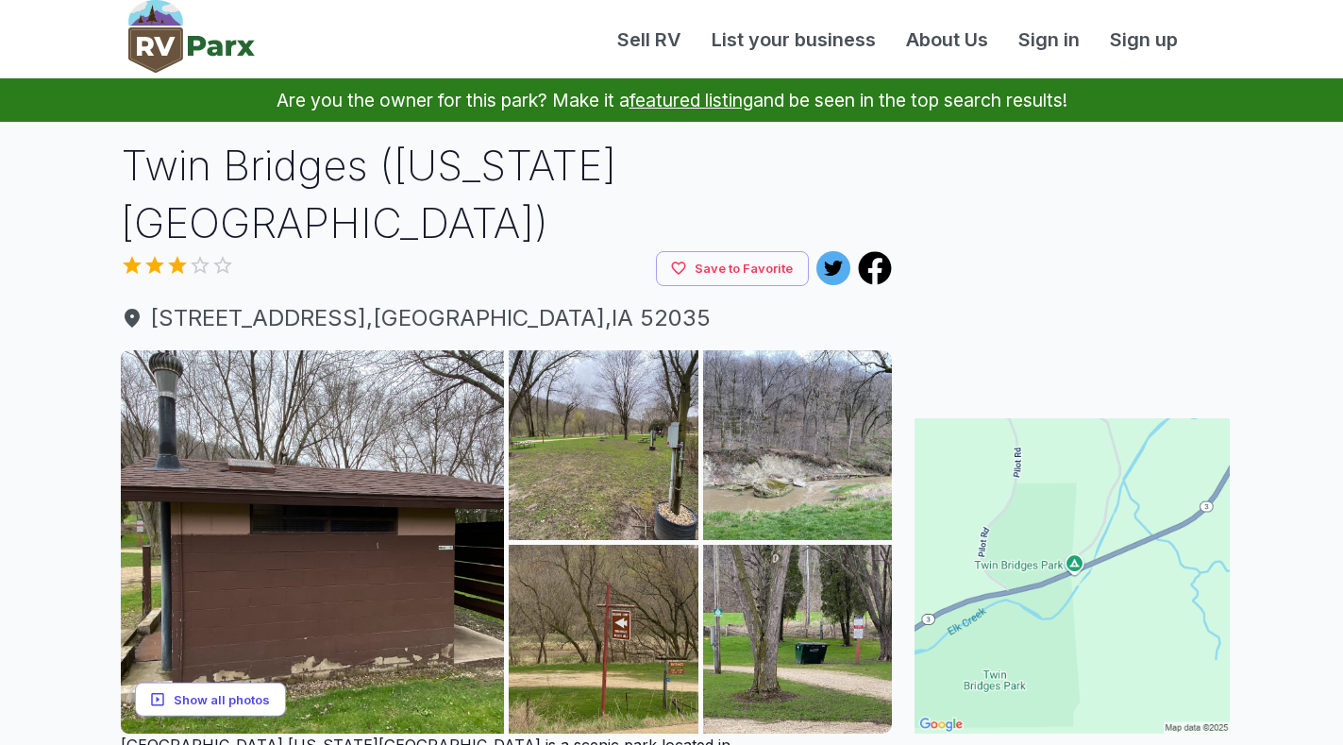
click at [201, 682] on button "Show all photos" at bounding box center [210, 699] width 151 height 35
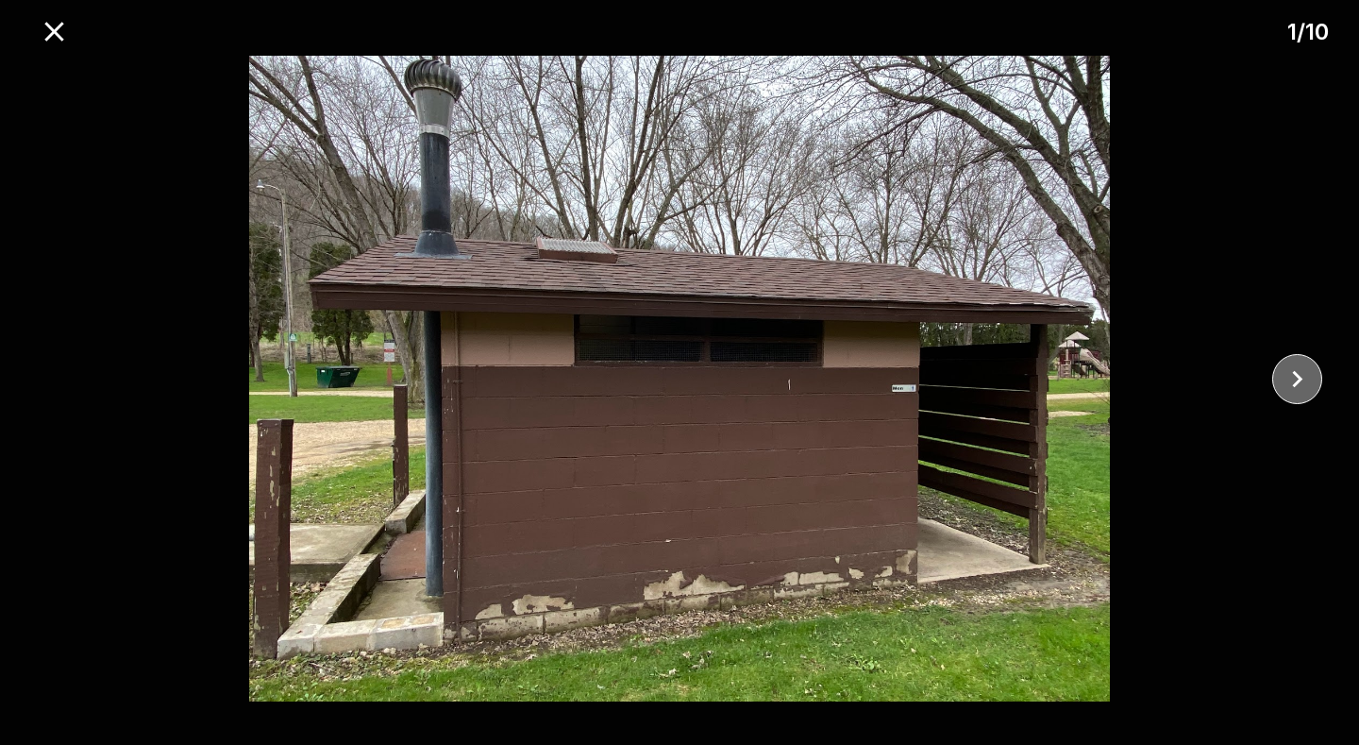
click at [1299, 375] on icon "close" at bounding box center [1297, 378] width 33 height 33
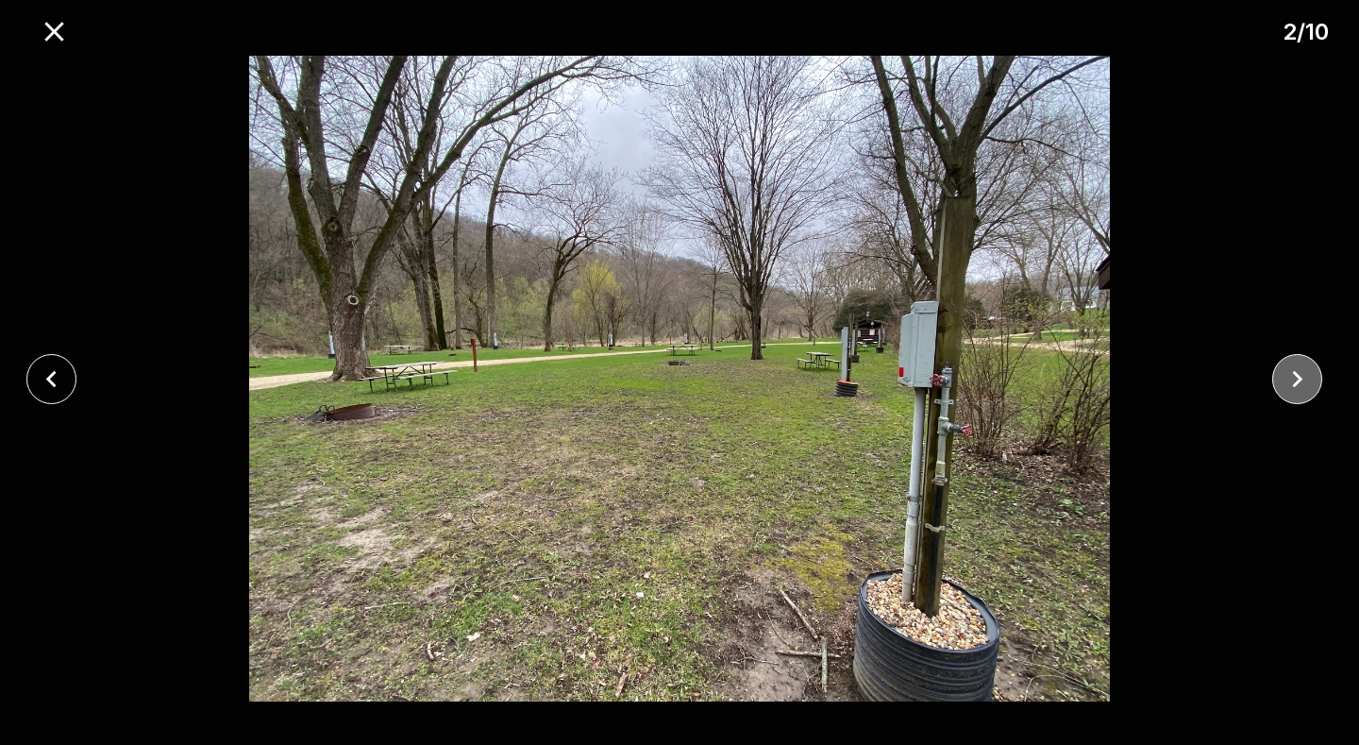
click at [1299, 375] on icon "close" at bounding box center [1297, 378] width 33 height 33
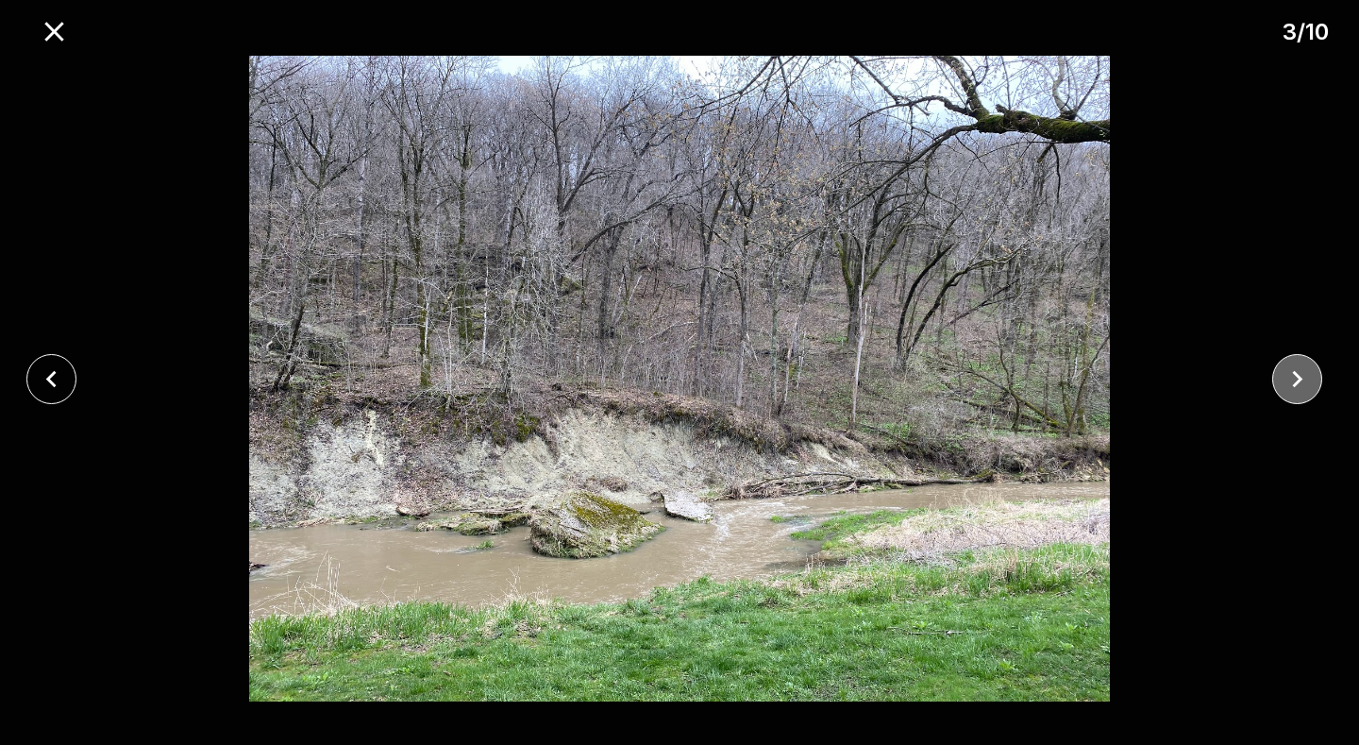
click at [1299, 375] on icon "close" at bounding box center [1297, 378] width 33 height 33
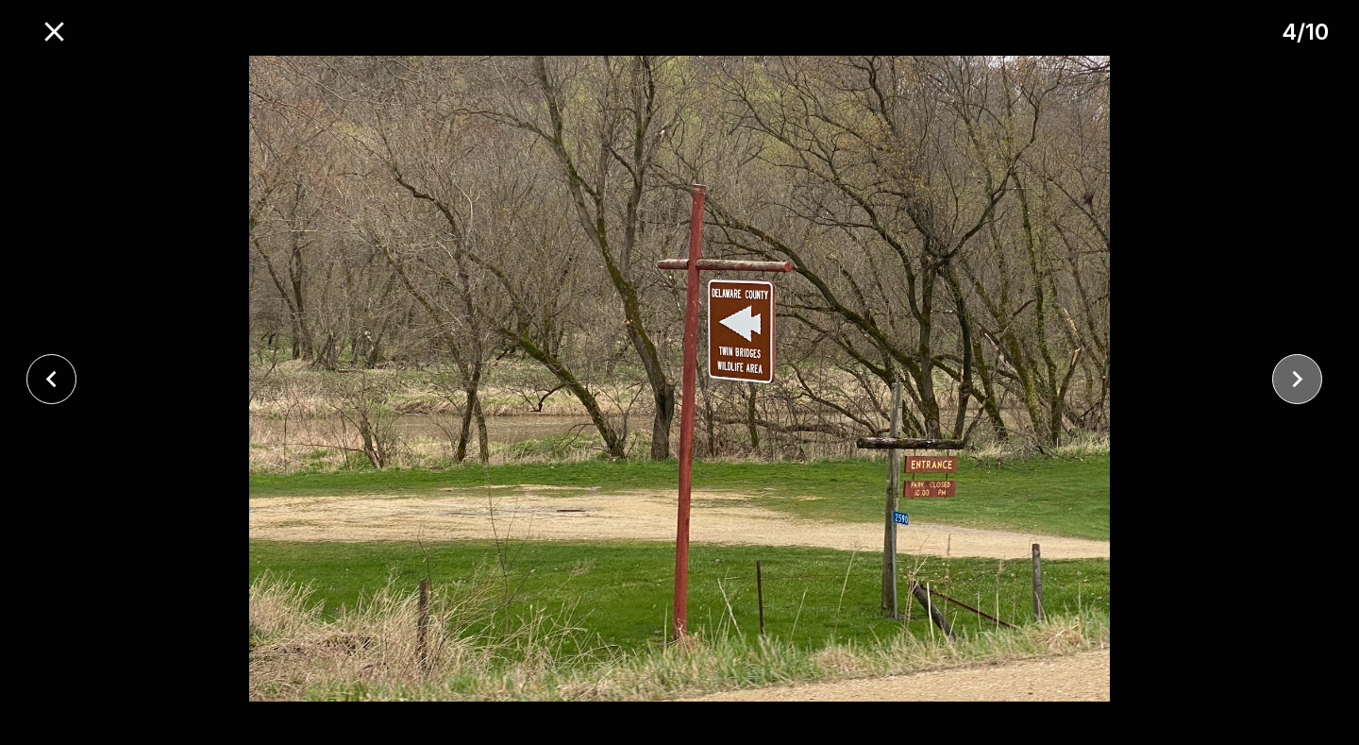
click at [1299, 375] on icon "close" at bounding box center [1297, 378] width 33 height 33
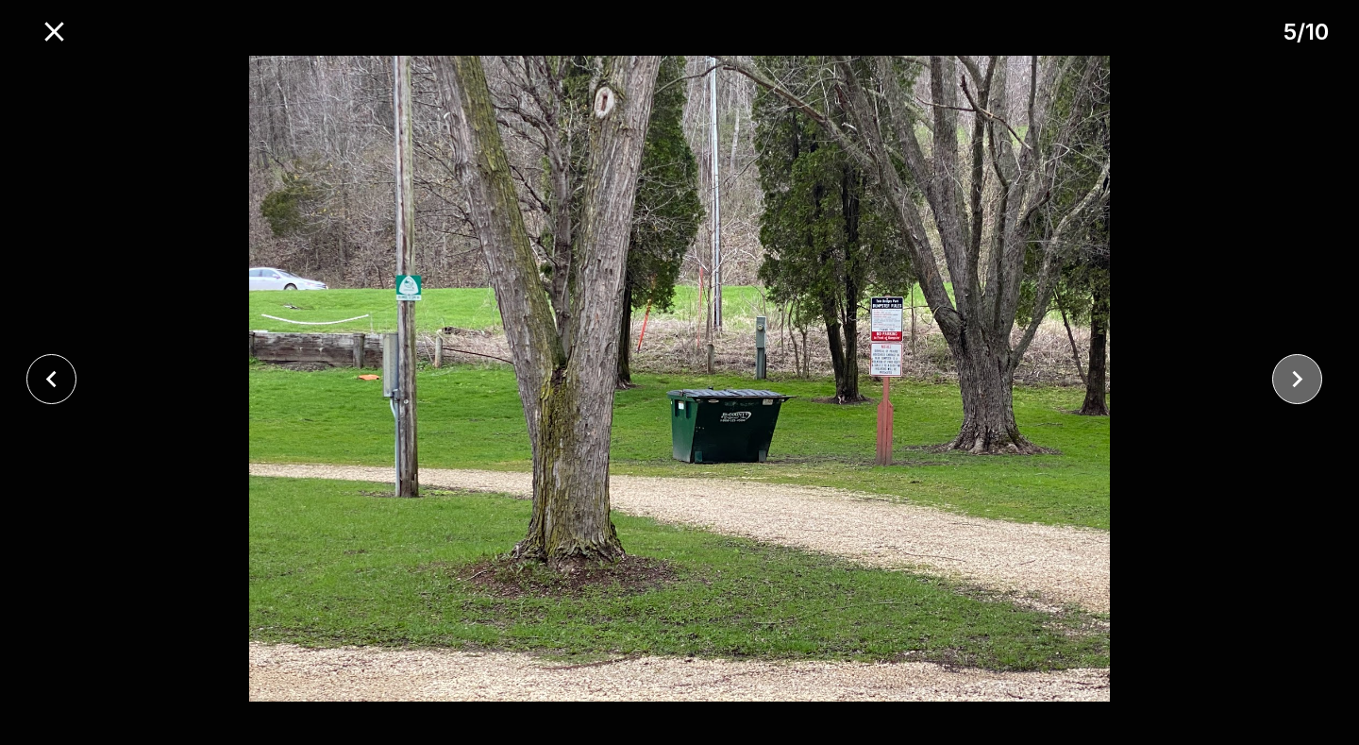
click at [1299, 375] on icon "close" at bounding box center [1297, 378] width 33 height 33
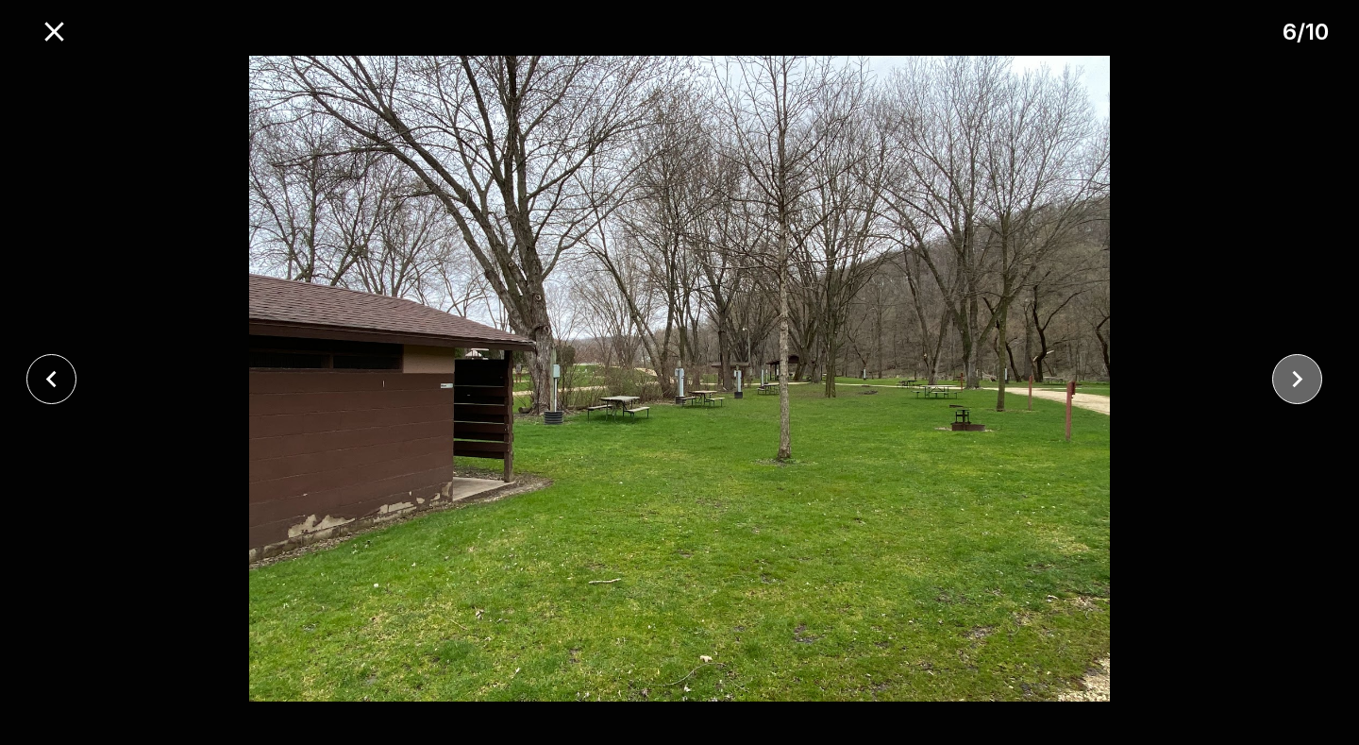
click at [1299, 375] on icon "close" at bounding box center [1297, 378] width 33 height 33
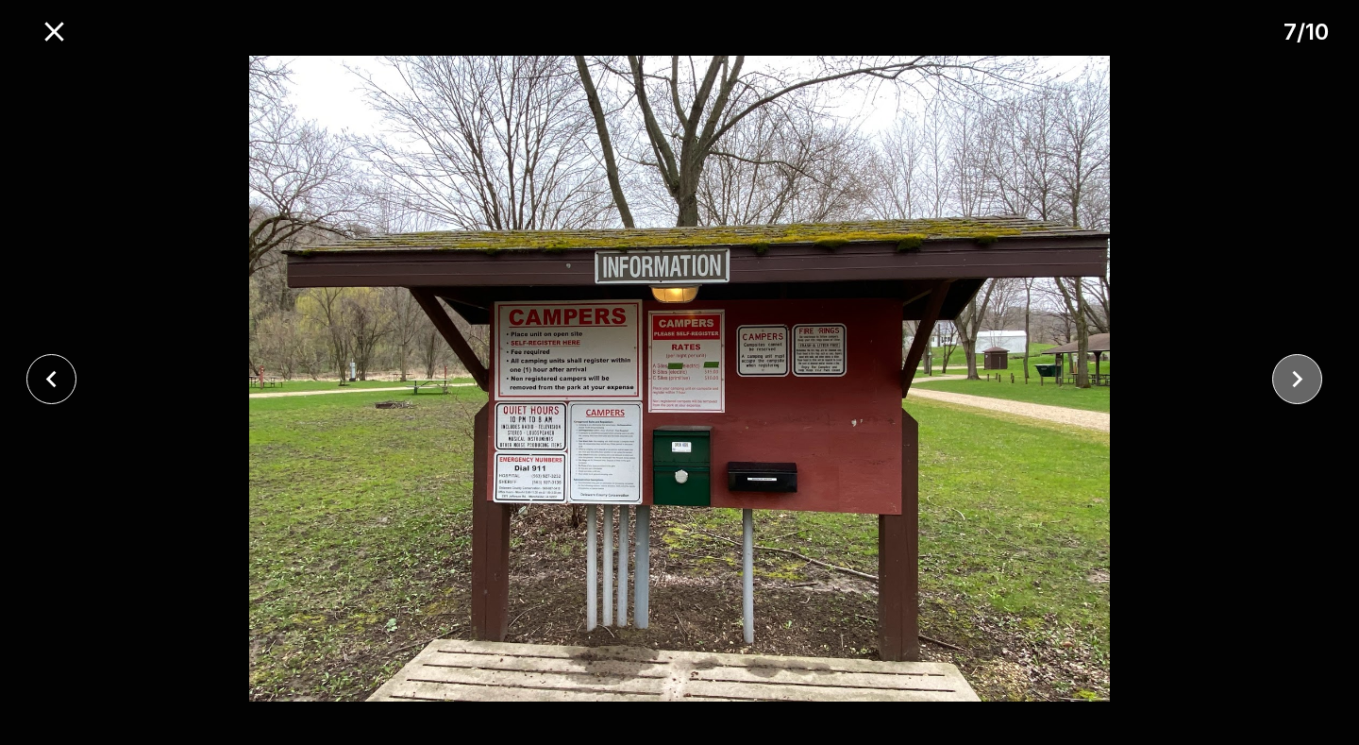
click at [1299, 375] on icon "close" at bounding box center [1297, 378] width 33 height 33
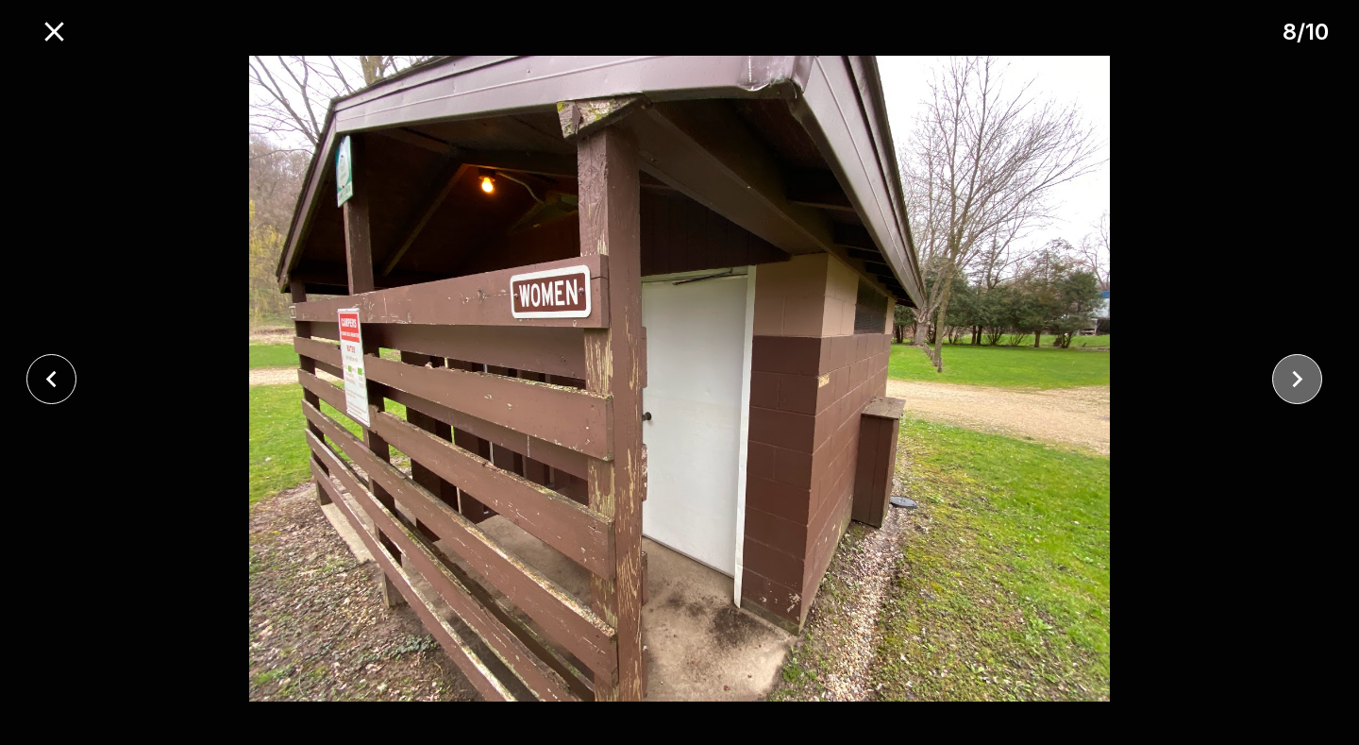
click at [1299, 375] on icon "close" at bounding box center [1297, 378] width 33 height 33
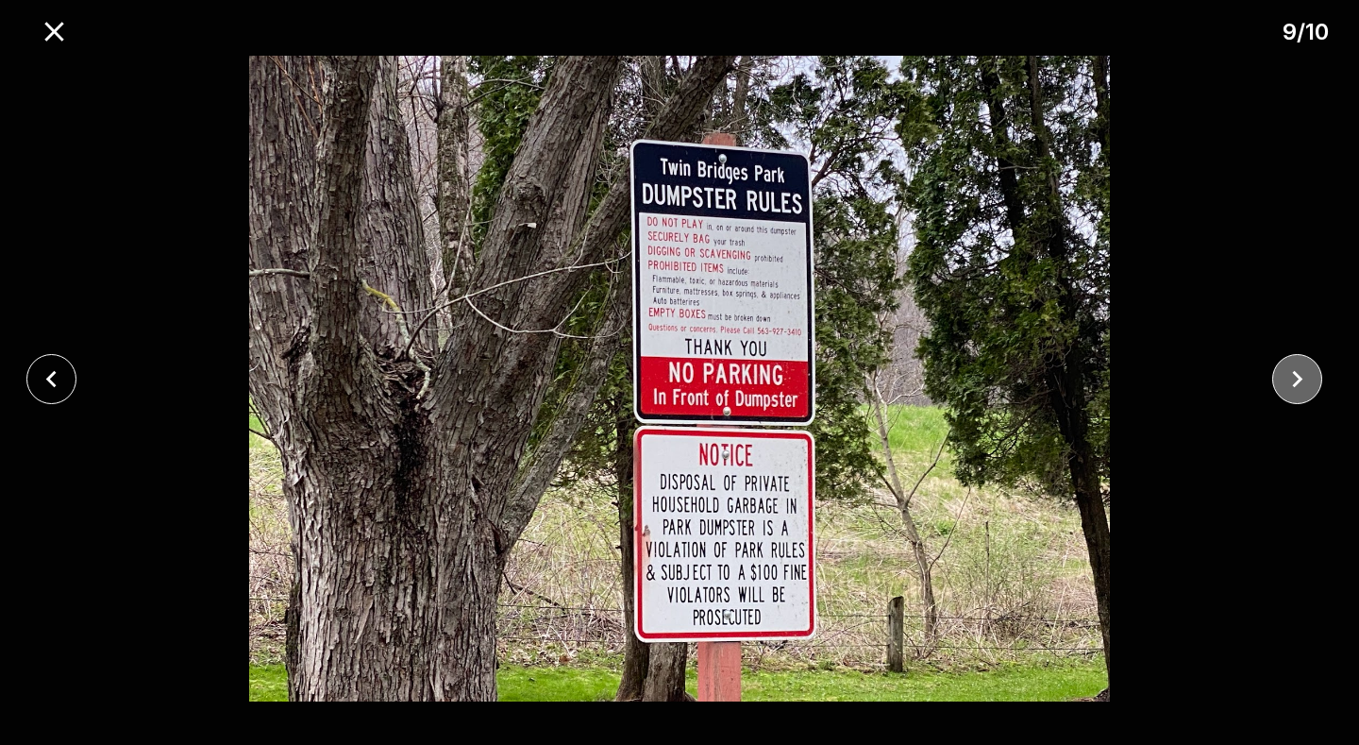
click at [1299, 375] on icon "close" at bounding box center [1297, 378] width 33 height 33
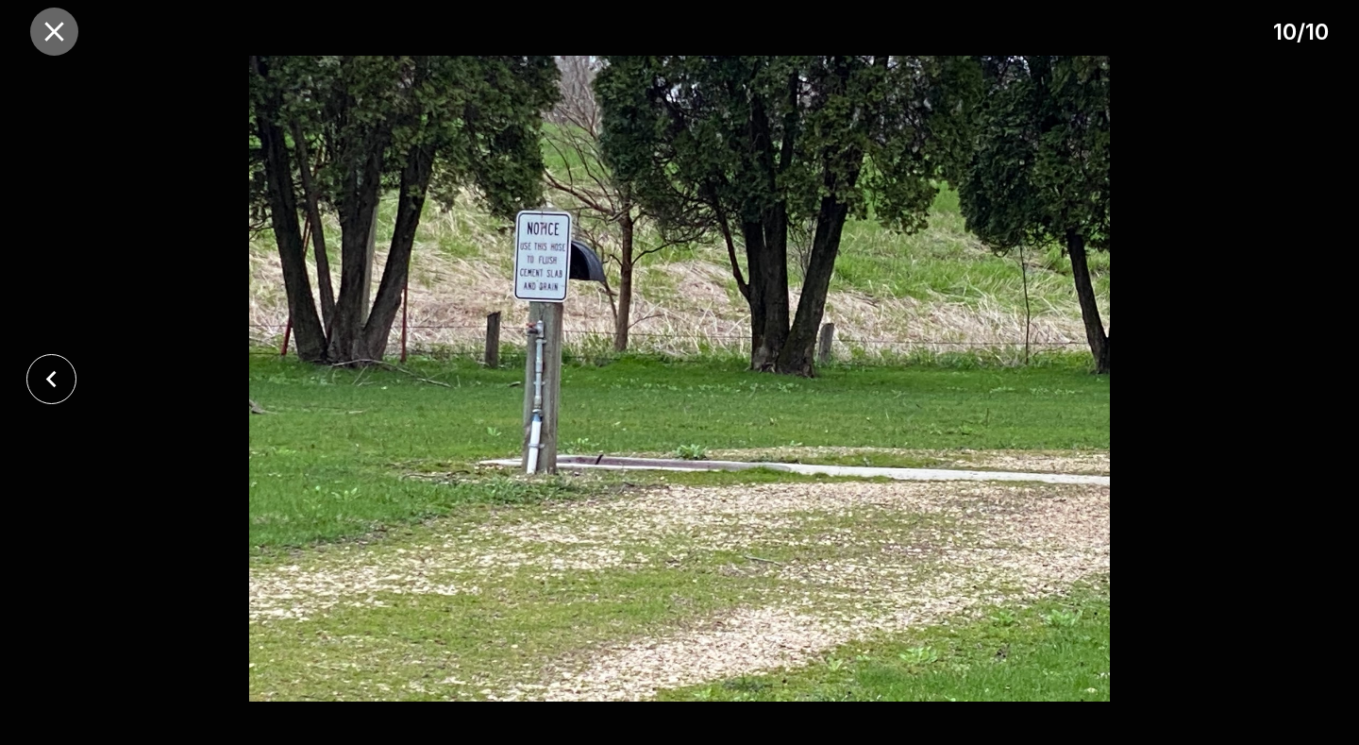
click at [56, 36] on icon "close" at bounding box center [54, 31] width 33 height 33
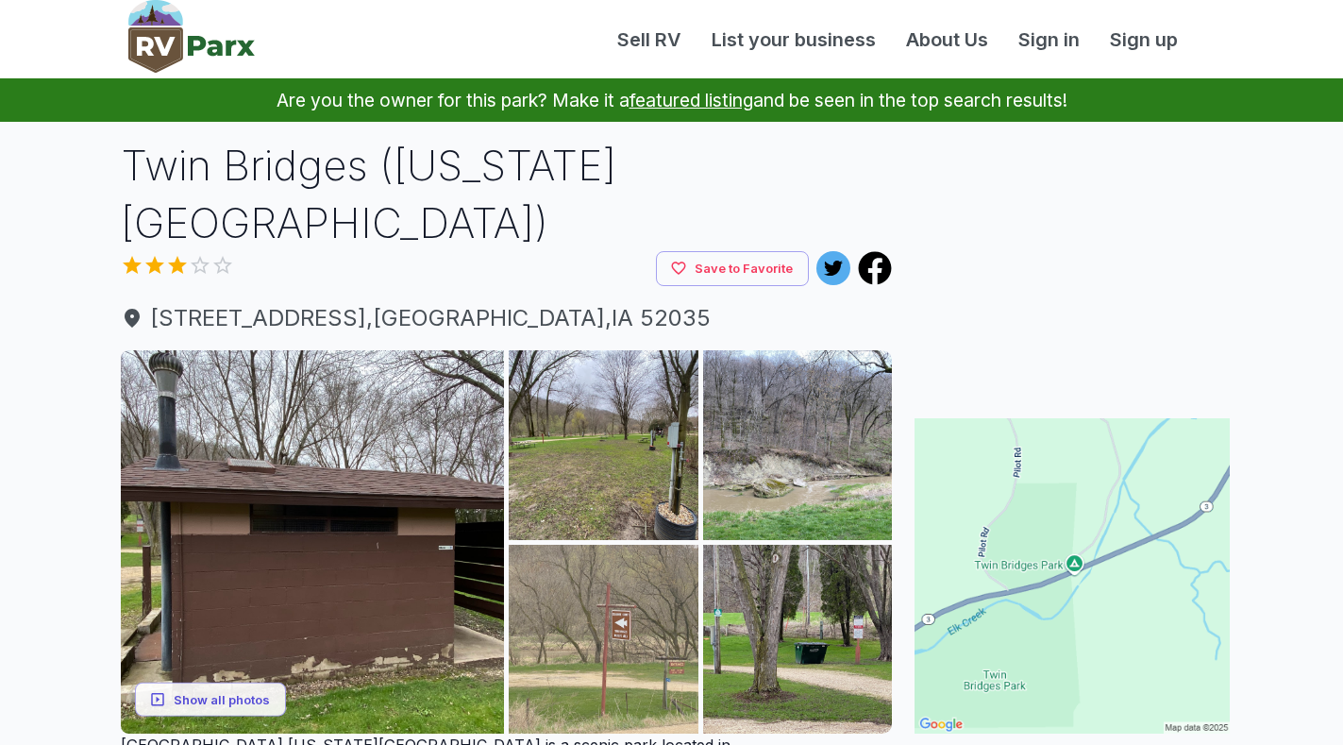
click at [668, 586] on img at bounding box center [604, 640] width 190 height 190
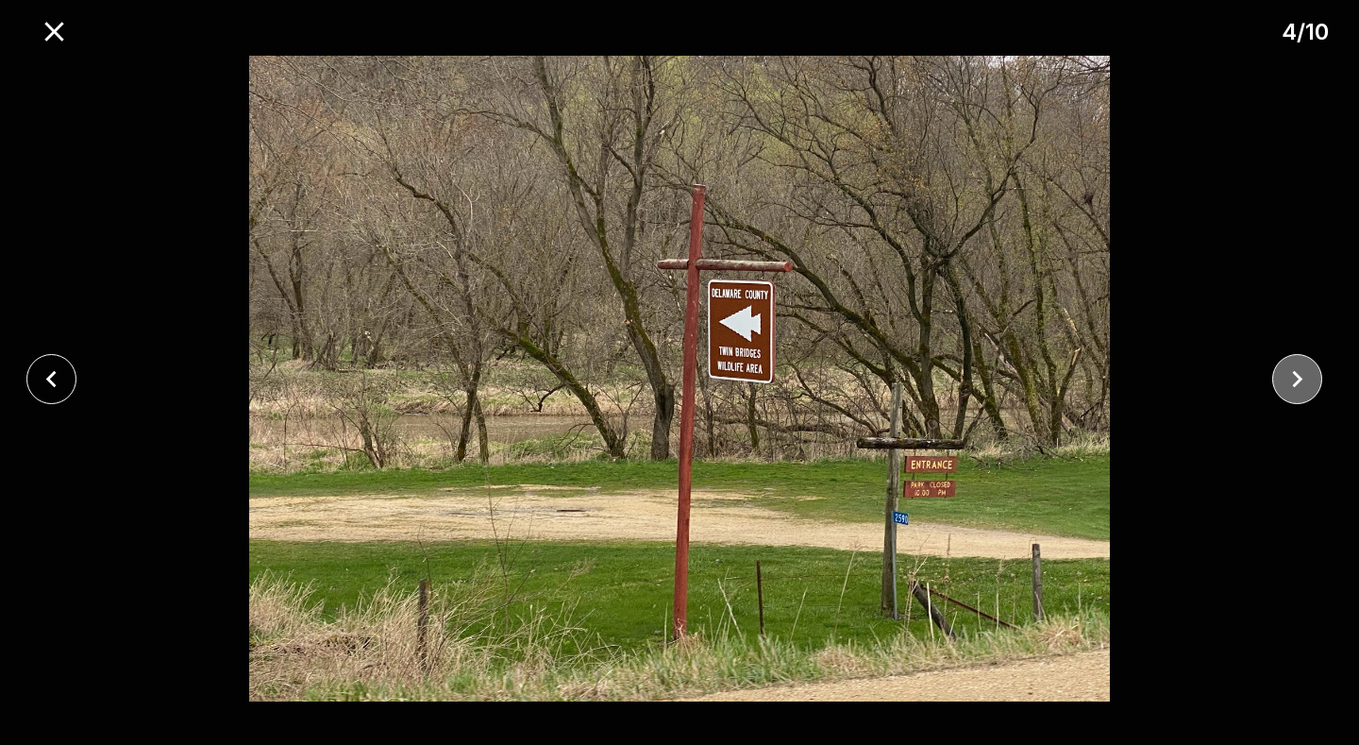
click at [1293, 378] on icon "close" at bounding box center [1297, 378] width 33 height 33
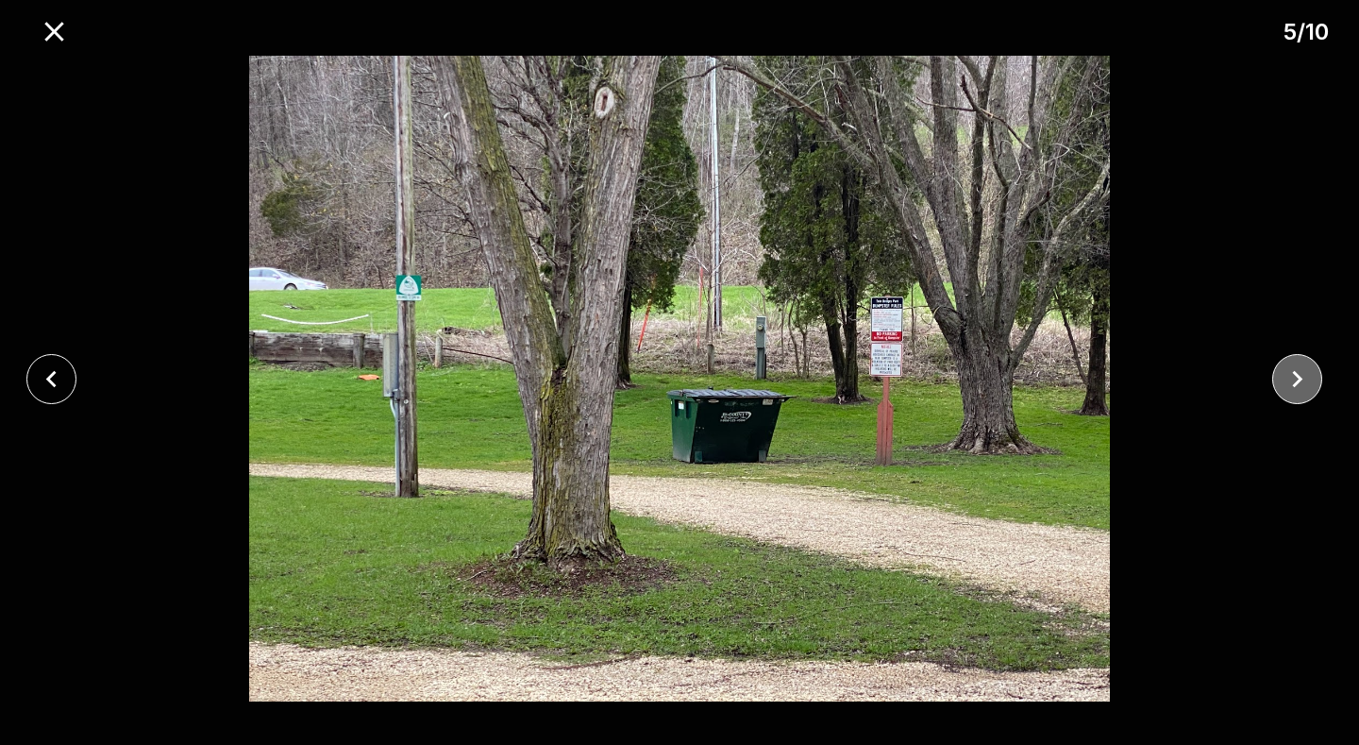
click at [1293, 378] on icon "close" at bounding box center [1297, 378] width 33 height 33
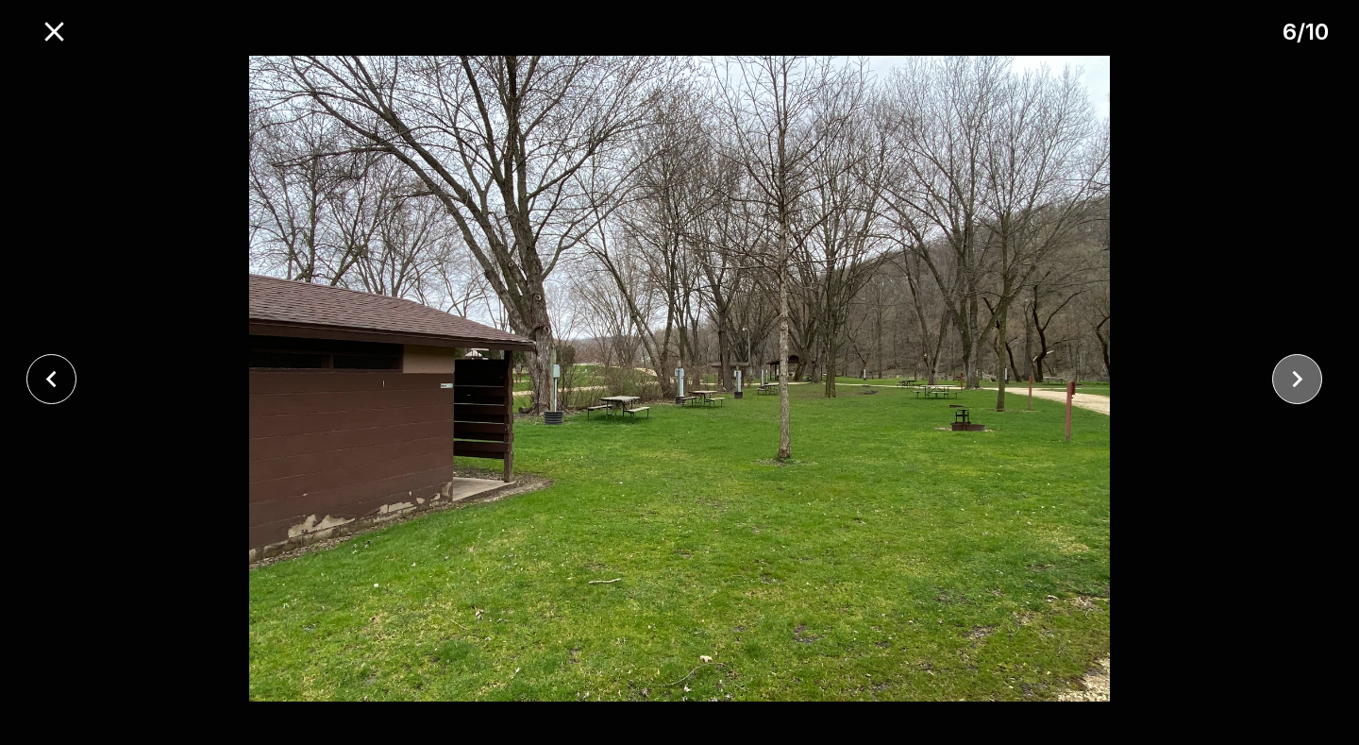
click at [1293, 378] on icon "close" at bounding box center [1297, 378] width 33 height 33
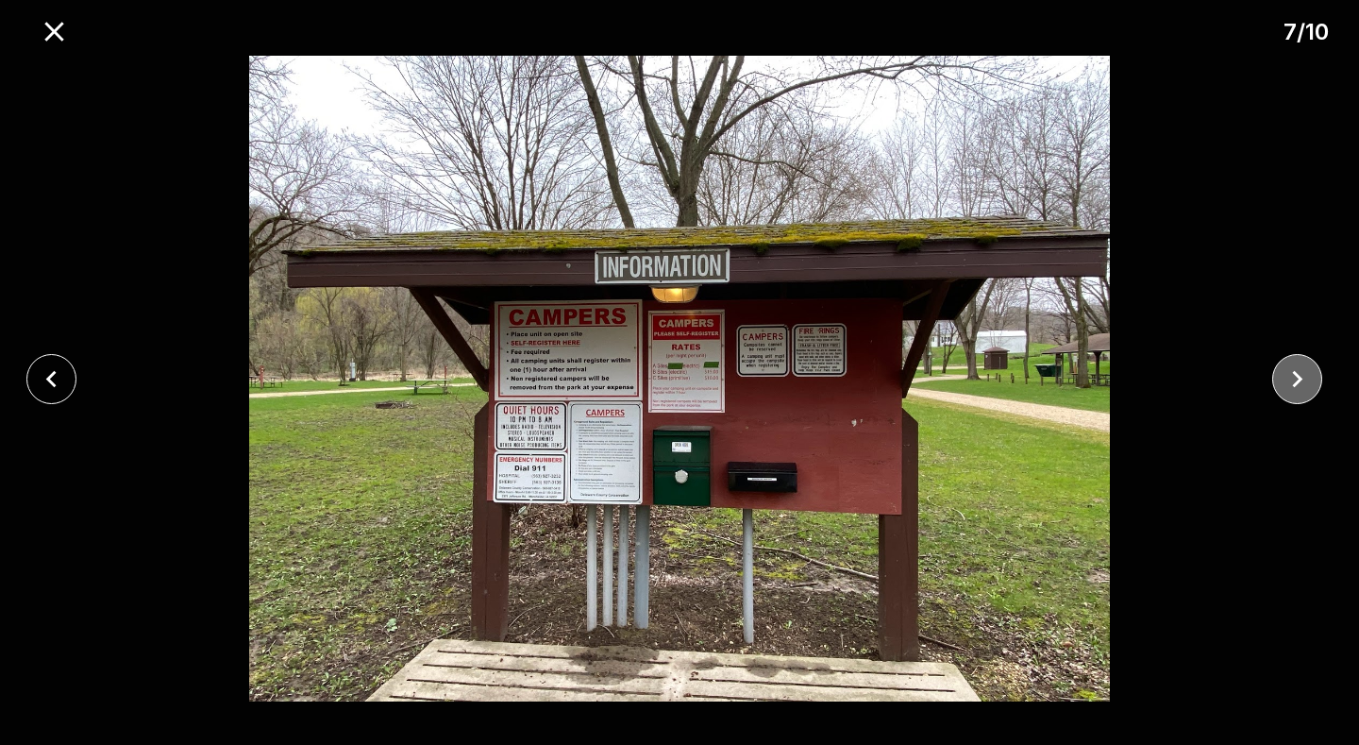
click at [1293, 378] on icon "close" at bounding box center [1297, 378] width 33 height 33
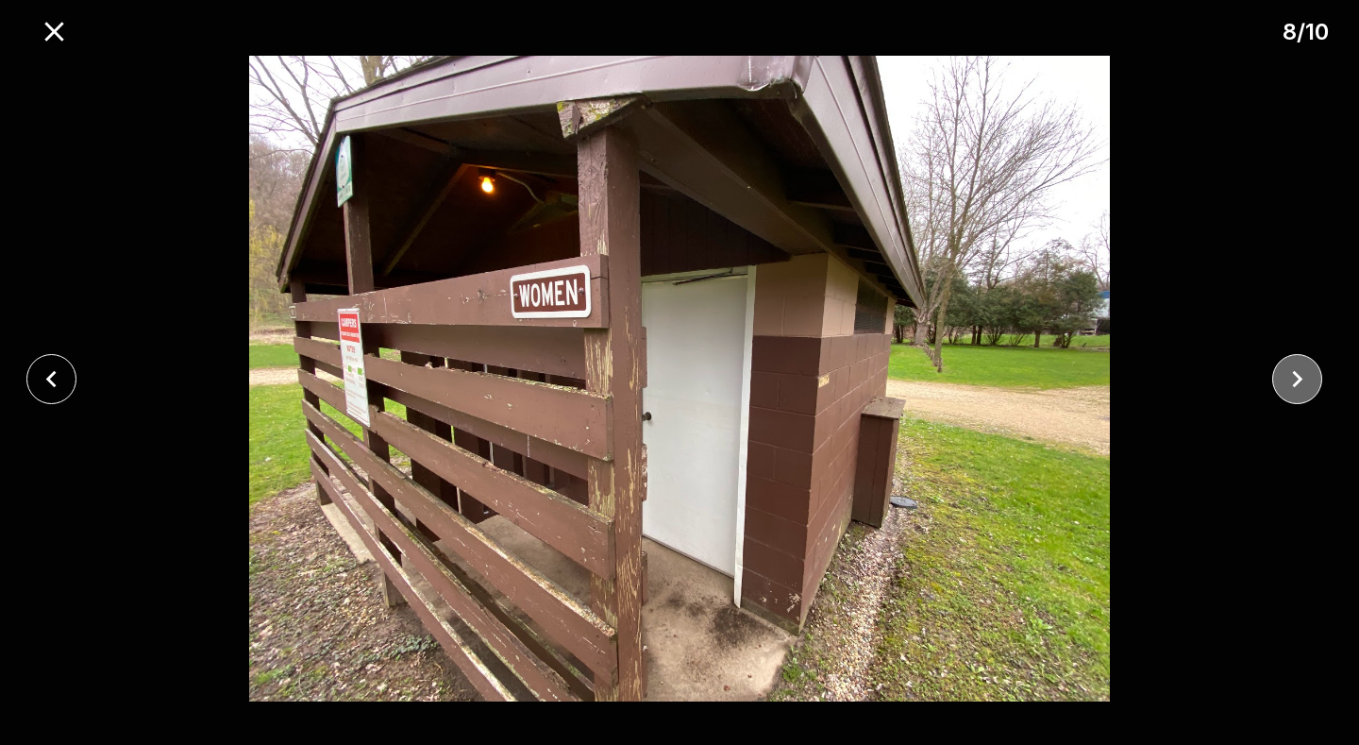
click at [1293, 378] on icon "close" at bounding box center [1297, 378] width 33 height 33
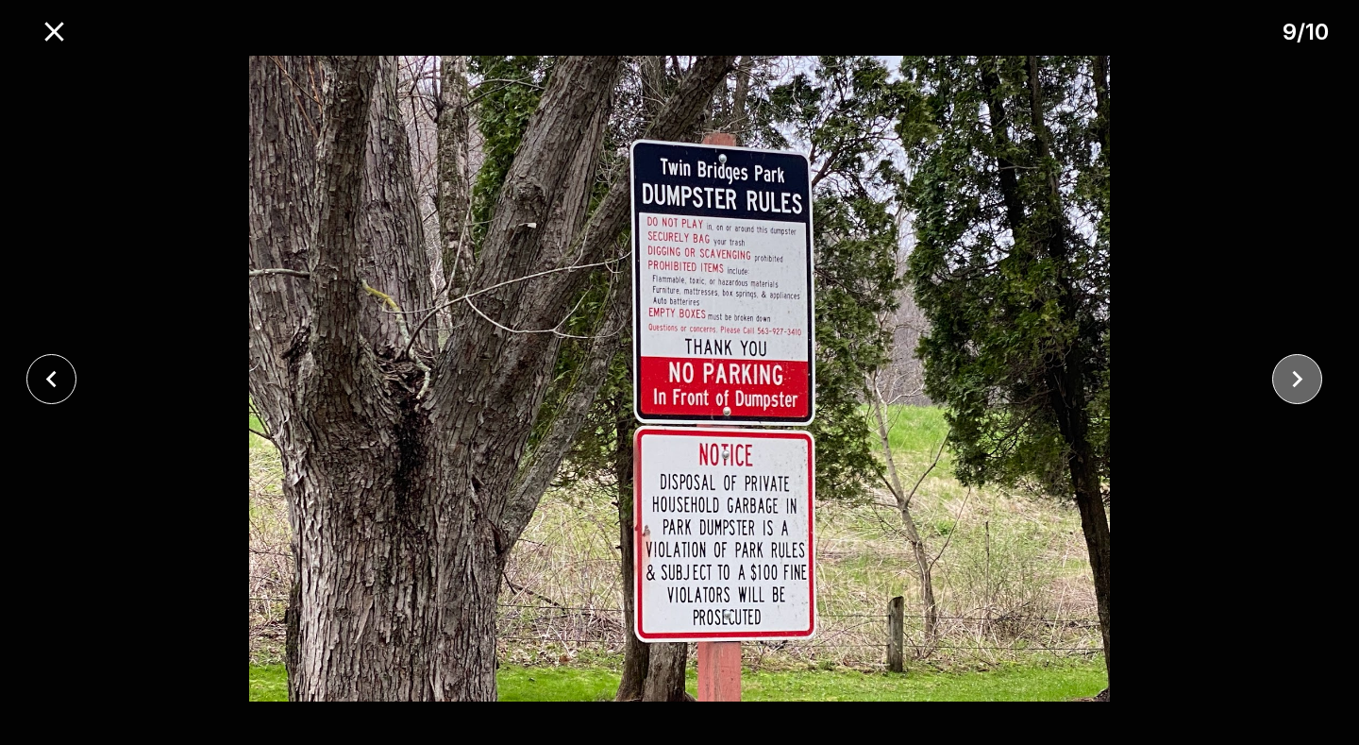
click at [1293, 378] on icon "close" at bounding box center [1297, 378] width 33 height 33
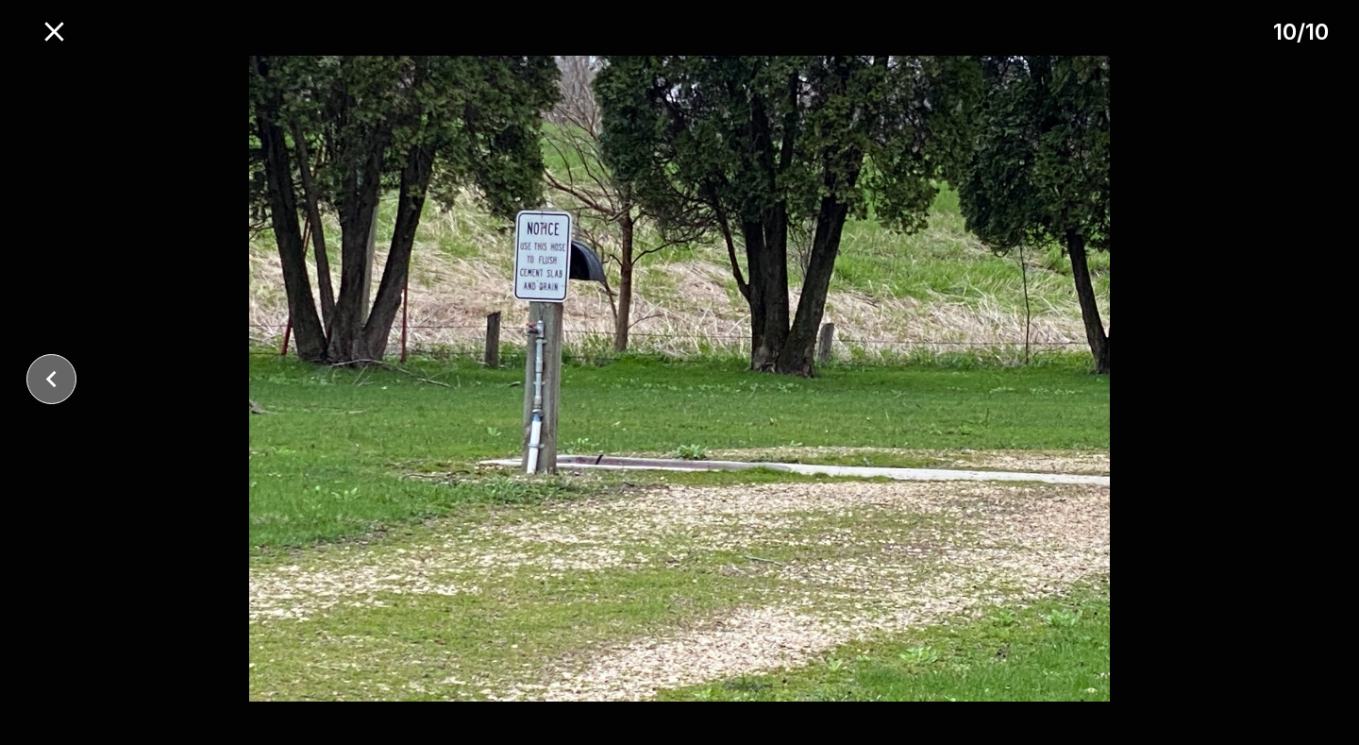
click at [53, 379] on icon "close" at bounding box center [51, 378] width 33 height 33
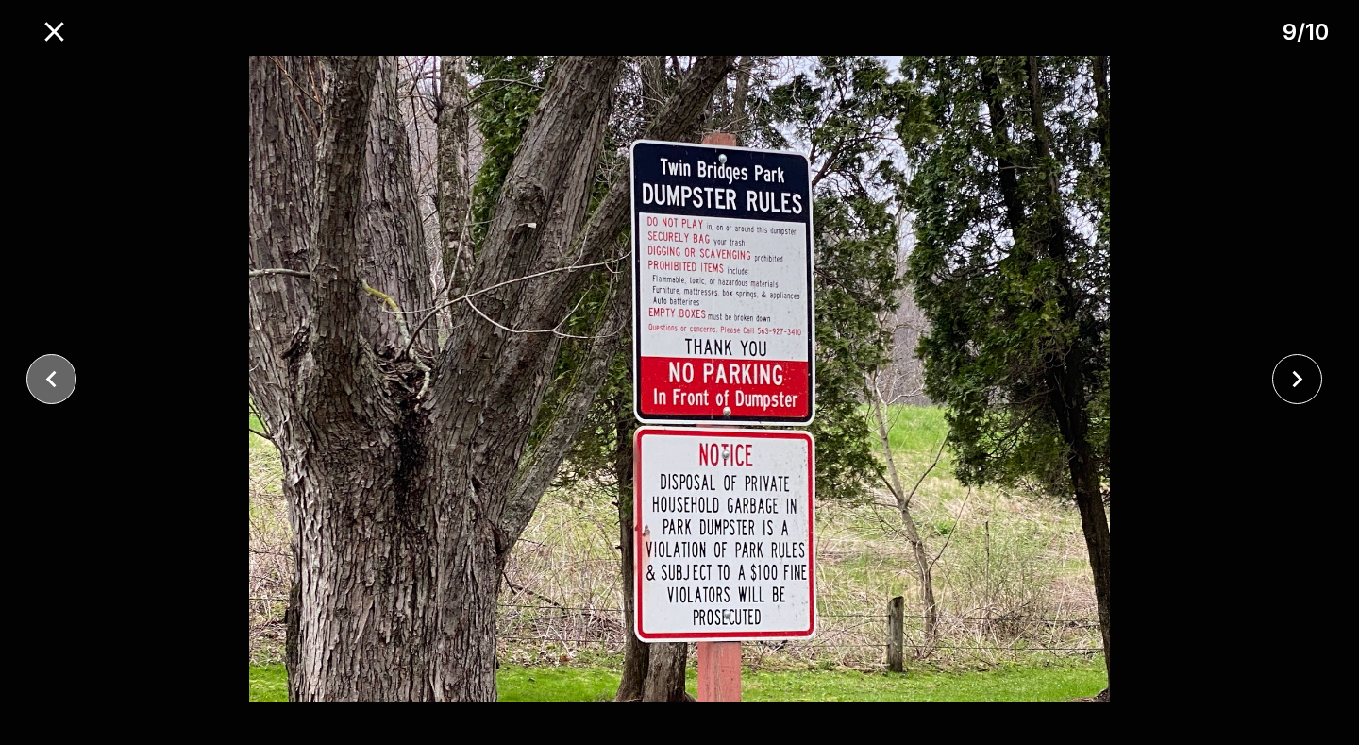
click at [53, 379] on icon "close" at bounding box center [51, 378] width 33 height 33
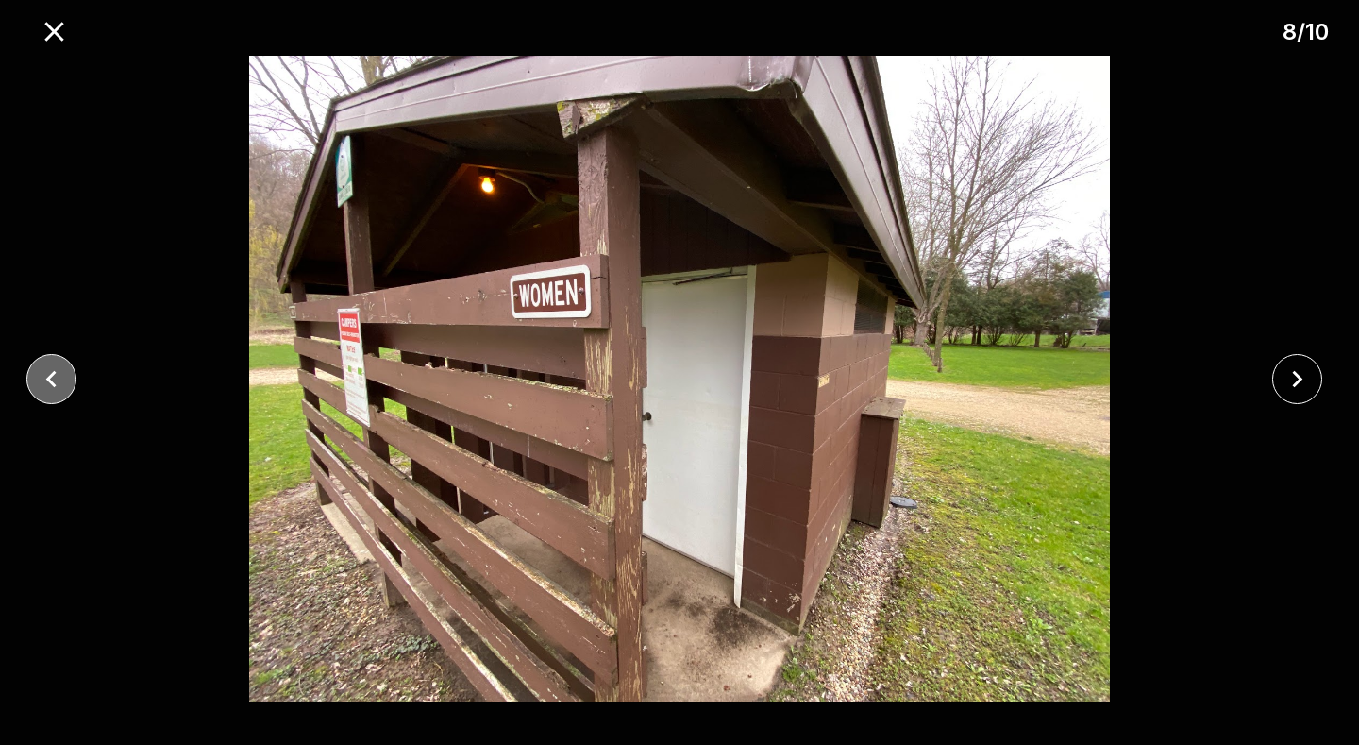
click at [53, 379] on icon "close" at bounding box center [51, 378] width 33 height 33
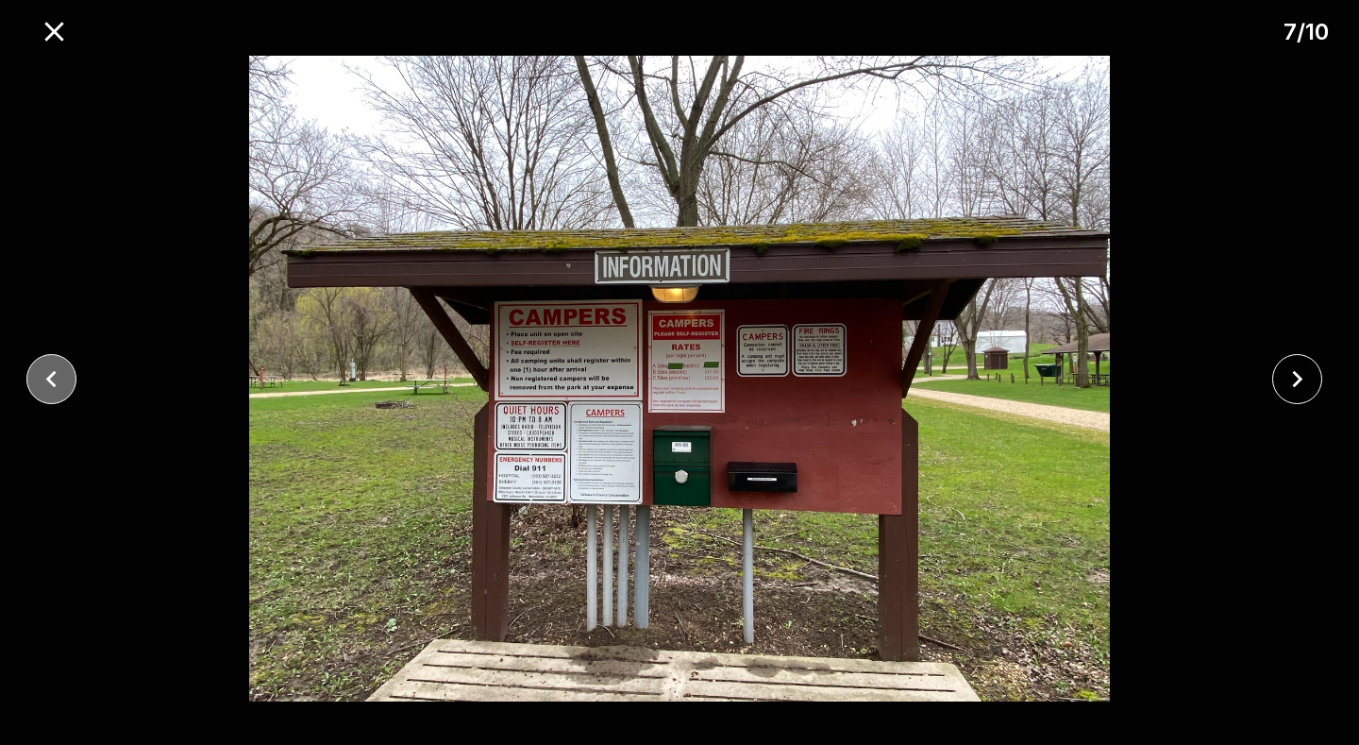
click at [53, 379] on icon "close" at bounding box center [51, 378] width 33 height 33
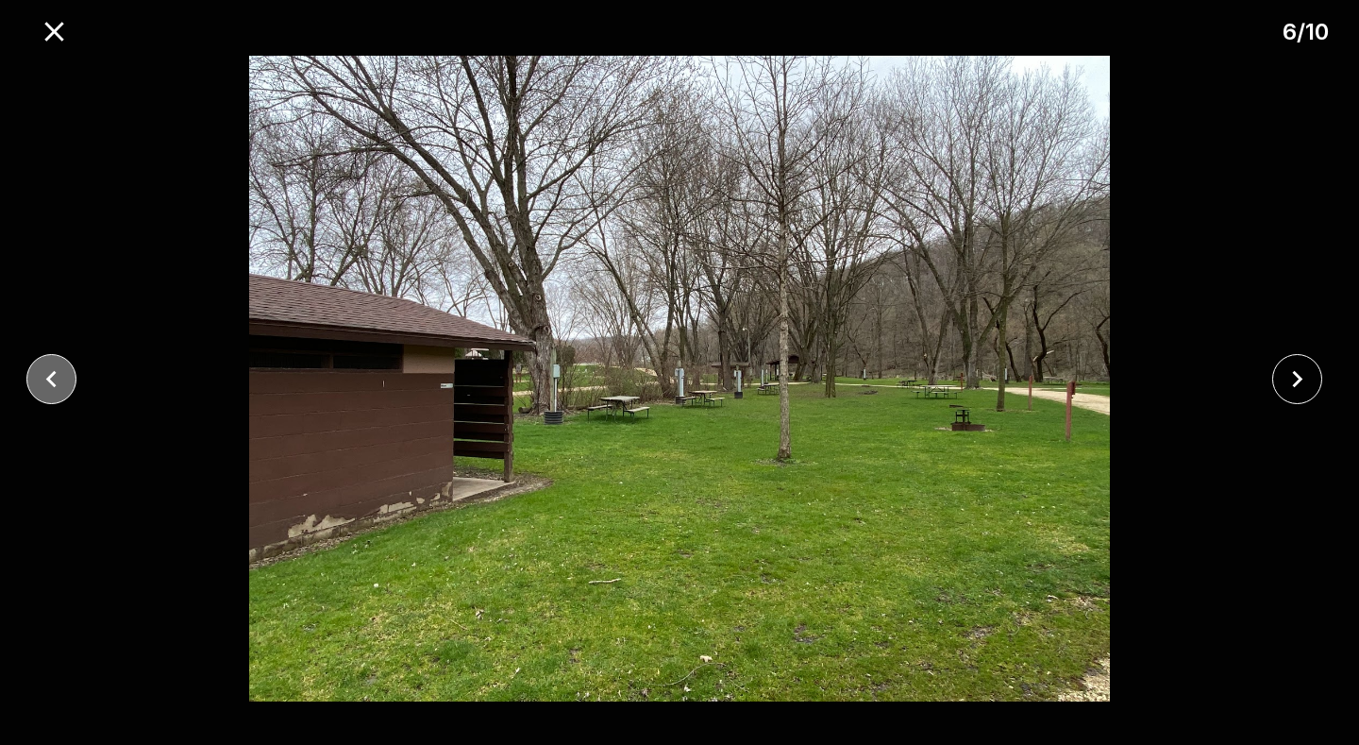
click at [53, 379] on icon "close" at bounding box center [51, 378] width 33 height 33
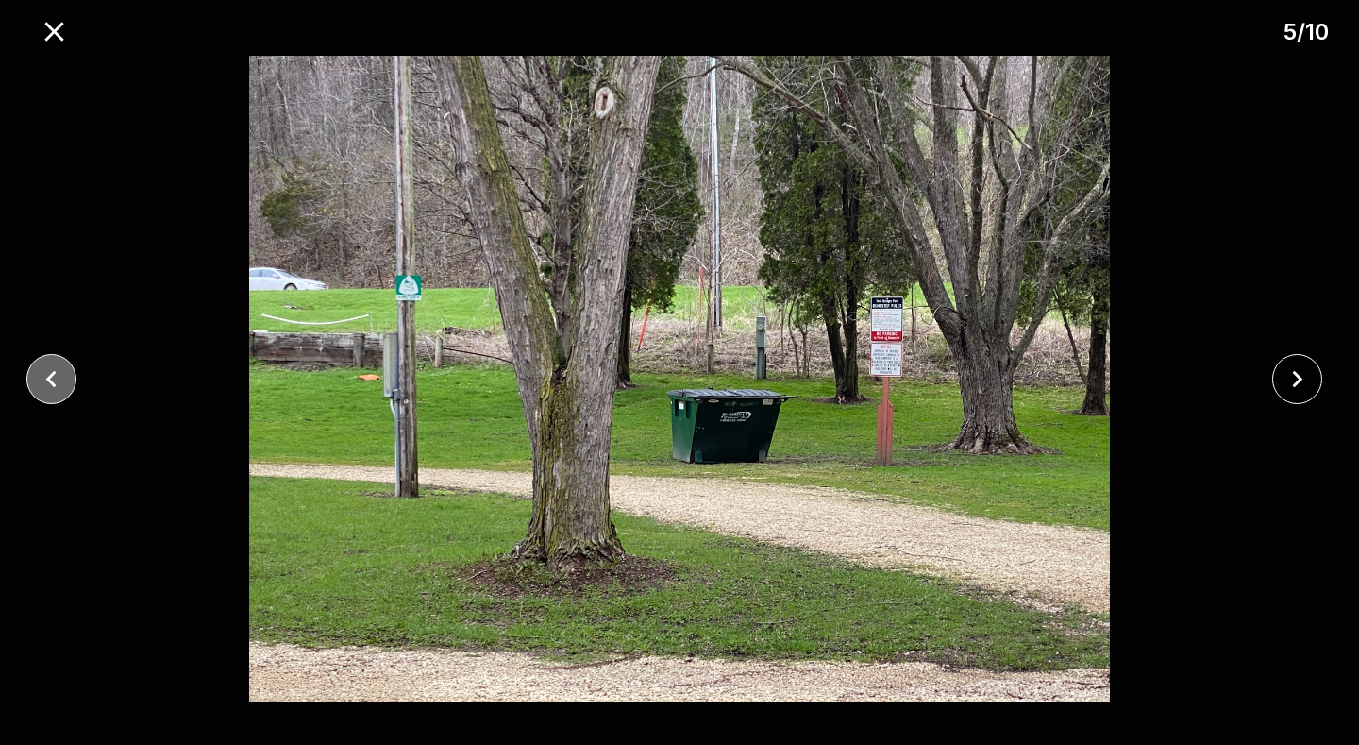
click at [53, 379] on icon "close" at bounding box center [51, 378] width 33 height 33
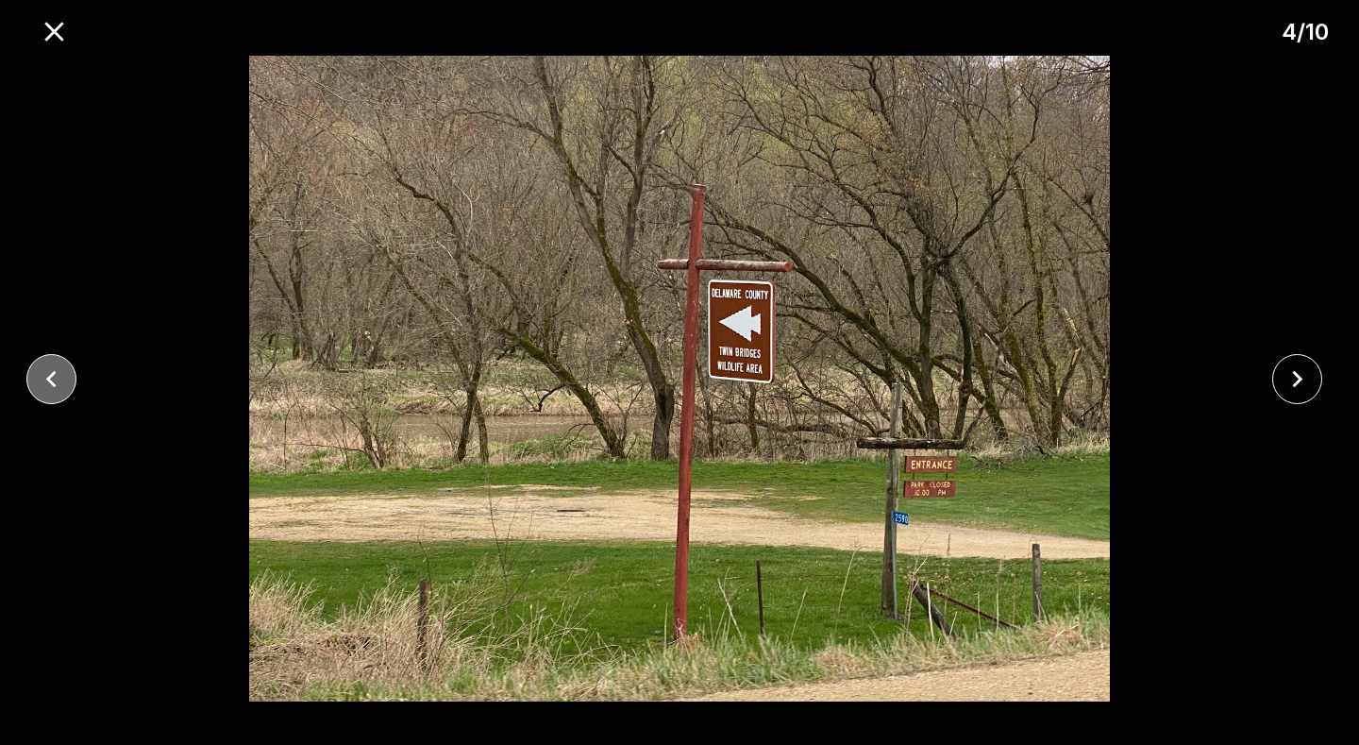
click at [53, 379] on icon "close" at bounding box center [51, 378] width 33 height 33
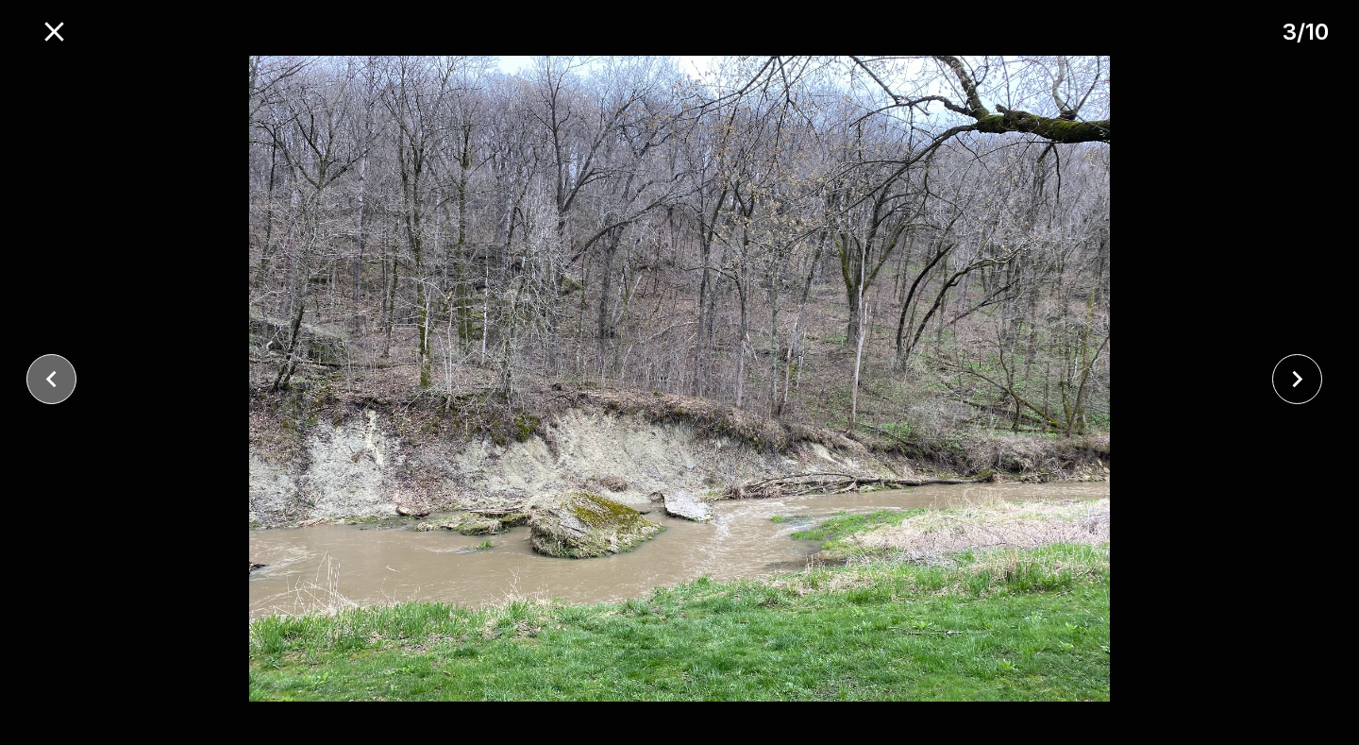
click at [53, 379] on icon "close" at bounding box center [51, 378] width 33 height 33
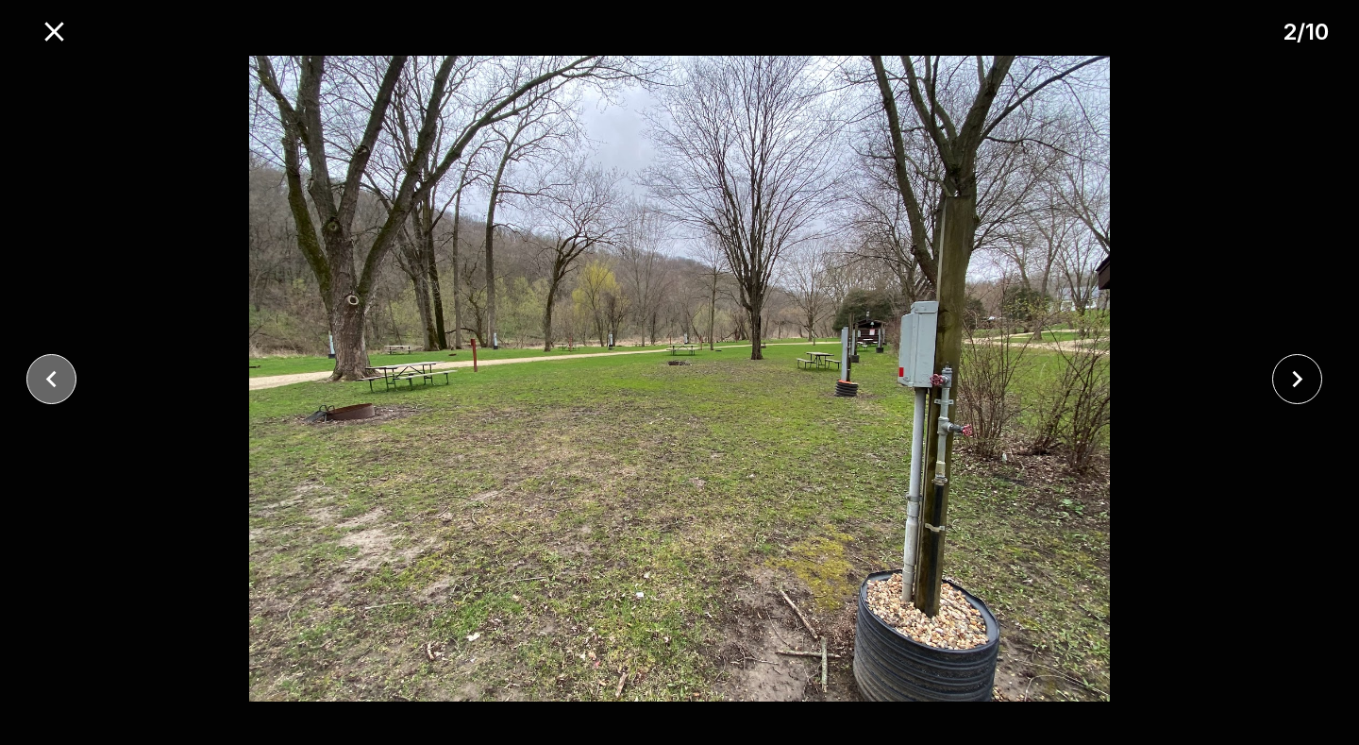
click at [53, 379] on icon "close" at bounding box center [51, 378] width 33 height 33
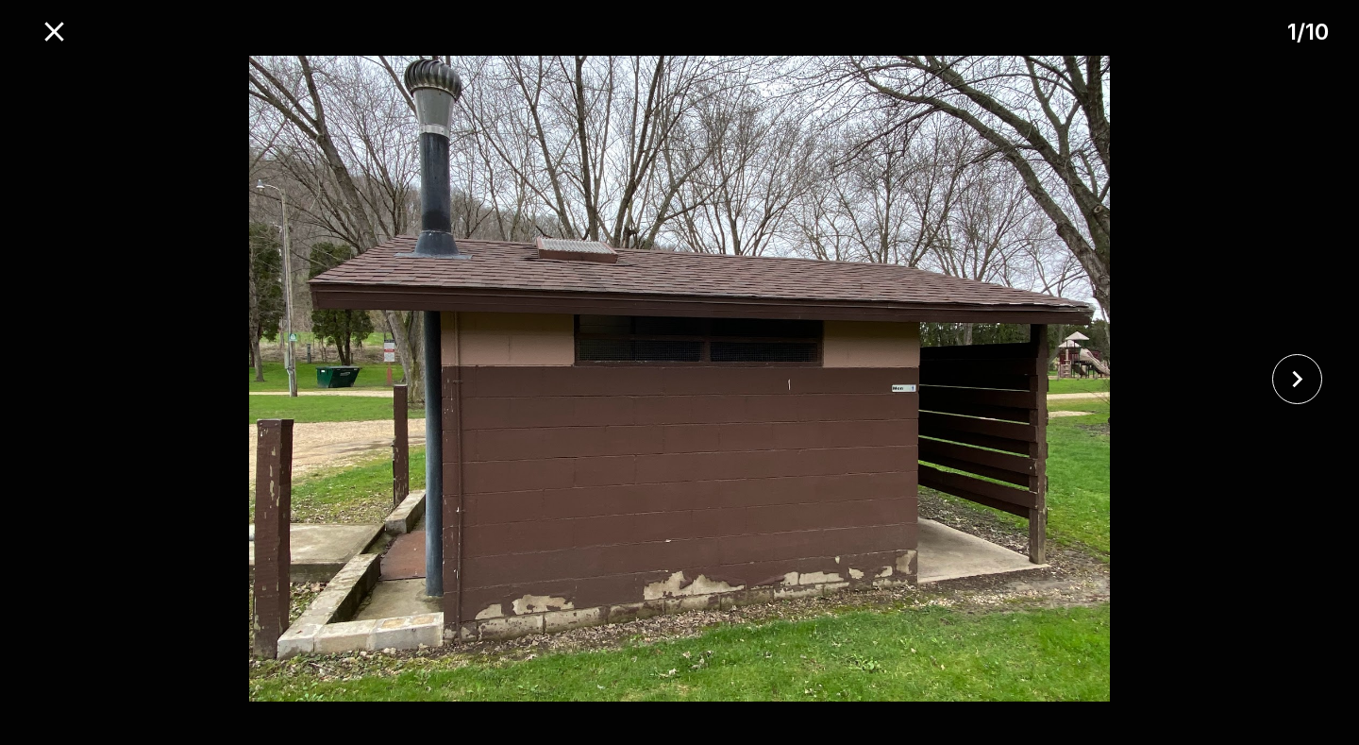
click at [53, 379] on div at bounding box center [679, 379] width 1359 height 646
click at [49, 38] on icon "close" at bounding box center [53, 31] width 19 height 19
